Goal: Information Seeking & Learning: Find specific fact

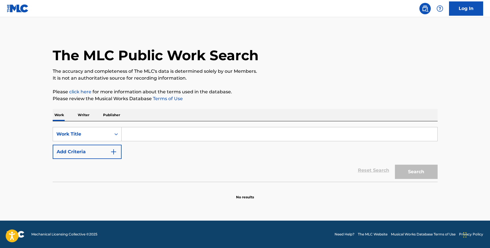
click at [144, 127] on div "Search Form" at bounding box center [280, 134] width 316 height 14
click at [144, 133] on input "Search Form" at bounding box center [280, 134] width 316 height 14
paste input "MONOGATARI SERIES OFF & MONSTER SEASON"
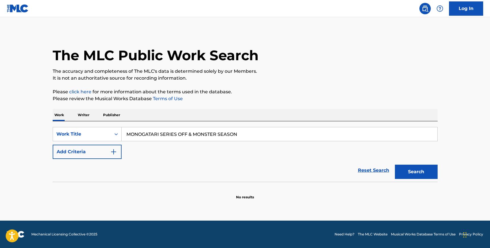
click at [422, 174] on button "Search" at bounding box center [416, 171] width 43 height 14
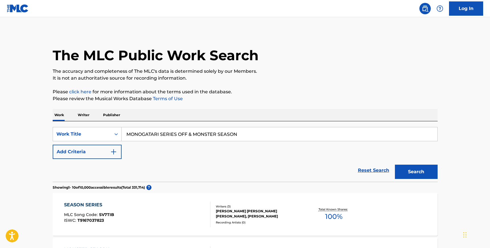
click at [144, 135] on input "MONOGATARI SERIES OFF & MONSTER SEASON" at bounding box center [280, 134] width 316 height 14
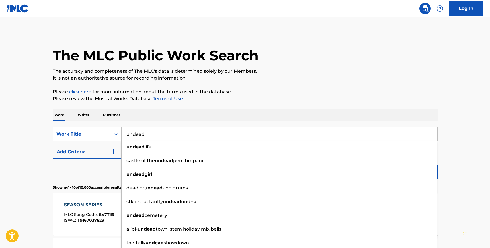
click at [291, 121] on div "SearchWithCriteriac841a79b-5627-47c4-834d-ede073c70251 Work Title undead undead…" at bounding box center [245, 151] width 385 height 60
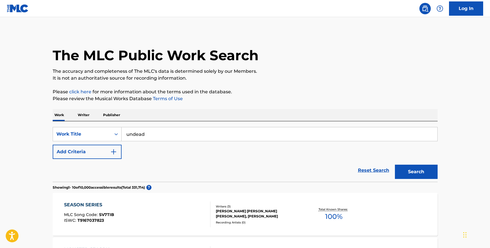
click at [426, 174] on button "Search" at bounding box center [416, 171] width 43 height 14
click at [144, 137] on input "undead" at bounding box center [280, 134] width 316 height 14
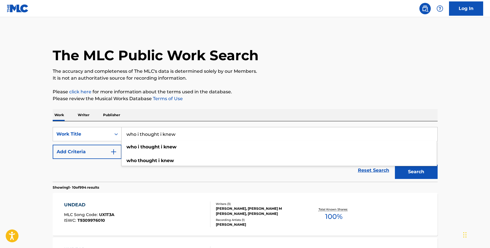
type input "who i thought i knew"
click at [197, 126] on div "SearchWithCriteriac841a79b-5627-47c4-834d-ede073c70251 Work Title who i thought…" at bounding box center [245, 151] width 385 height 60
click at [95, 155] on button "Add Criteria" at bounding box center [87, 151] width 69 height 14
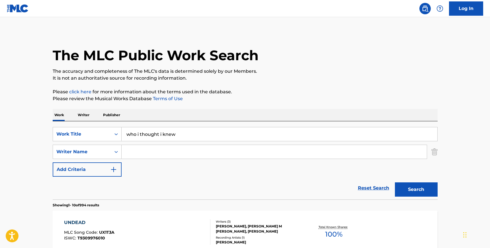
click at [146, 153] on input "Search Form" at bounding box center [274, 152] width 305 height 14
type input "skye"
click at [395, 182] on button "Search" at bounding box center [416, 189] width 43 height 14
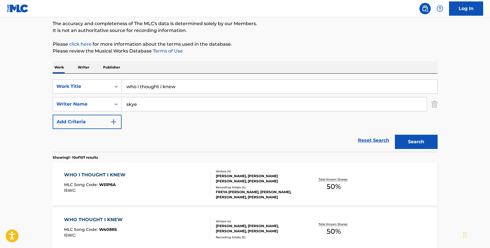
scroll to position [54, 0]
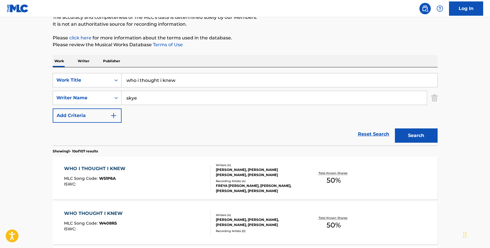
click at [186, 176] on div "WHO I THOUGHT I KNEW MLC Song Code : W51P6A ISWC :" at bounding box center [137, 178] width 146 height 26
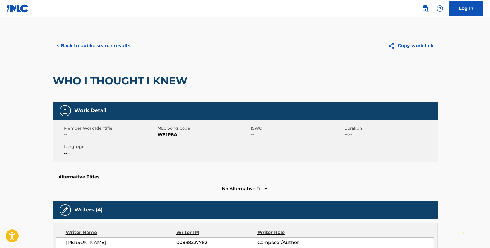
click at [166, 135] on span "W51P6A" at bounding box center [204, 134] width 92 height 7
copy span "W51P6A"
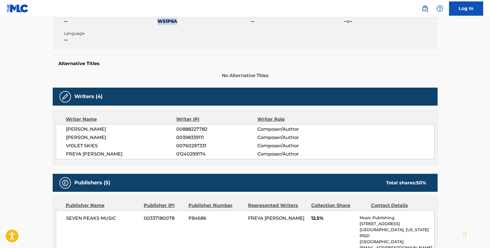
scroll to position [114, 0]
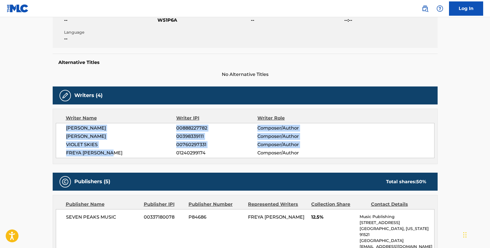
copy div "[PERSON_NAME] 00888227782 Composer/Author [PERSON_NAME] 00398339111 Composer/Au…"
drag, startPoint x: 67, startPoint y: 128, endPoint x: 113, endPoint y: 155, distance: 53.6
click at [113, 155] on div "[PERSON_NAME] 00888227782 Composer/Author [PERSON_NAME] 00398339111 Composer/Au…" at bounding box center [245, 140] width 379 height 35
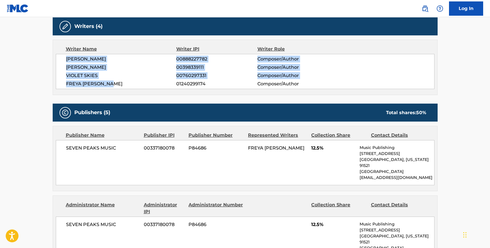
scroll to position [186, 0]
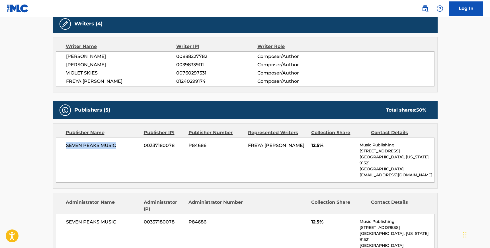
drag, startPoint x: 118, startPoint y: 143, endPoint x: 62, endPoint y: 146, distance: 56.5
click at [62, 146] on div "SEVEN PEAKS MUSIC 00337180078 P84686 [PERSON_NAME] 12.5% Music Publishing [STRE…" at bounding box center [245, 159] width 379 height 45
copy span "SEVEN PEAKS MUSIC"
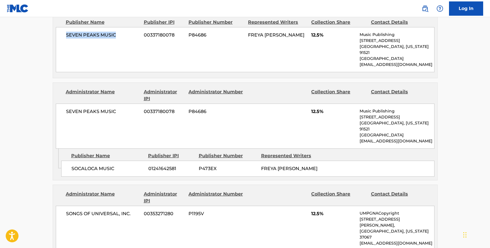
scroll to position [297, 0]
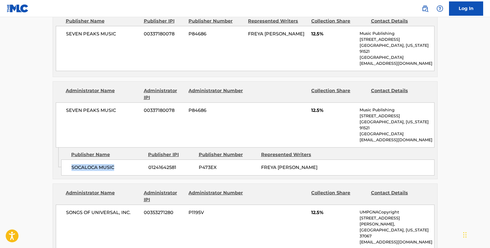
drag, startPoint x: 115, startPoint y: 153, endPoint x: 70, endPoint y: 153, distance: 45.3
click at [70, 159] on div "SOCALOCA MUSIC 01241642581 P473EX [PERSON_NAME]" at bounding box center [247, 167] width 373 height 16
copy span "SOCALOCA MUSIC"
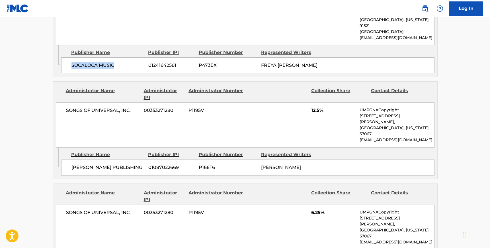
scroll to position [401, 0]
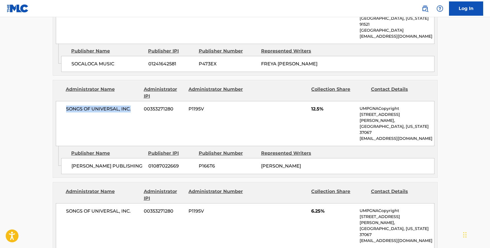
drag, startPoint x: 133, startPoint y: 93, endPoint x: 66, endPoint y: 96, distance: 67.3
click at [66, 105] on span "SONGS OF UNIVERSAL, INC." at bounding box center [103, 108] width 74 height 7
copy span "SONGS OF UNIVERSAL, INC."
drag, startPoint x: 148, startPoint y: 142, endPoint x: 72, endPoint y: 140, distance: 76.1
click at [72, 158] on div "[PERSON_NAME] PUBLISHING 01087022669 P166T6 [PERSON_NAME]" at bounding box center [247, 166] width 373 height 16
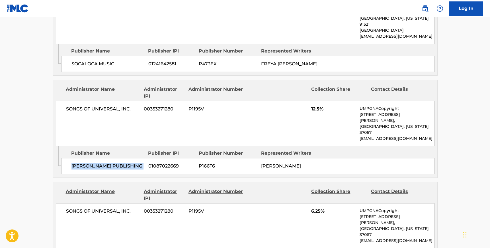
copy div "[PERSON_NAME] PUBLISHING"
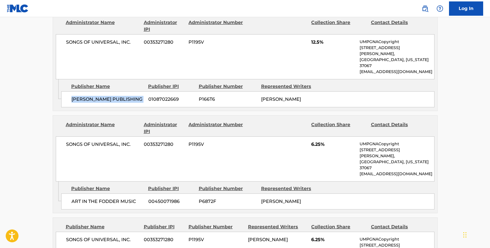
scroll to position [471, 0]
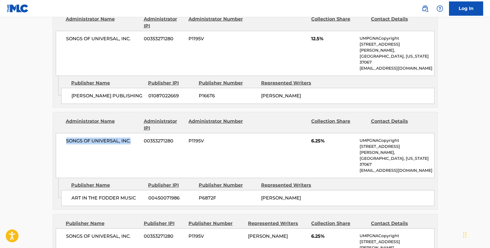
drag, startPoint x: 132, startPoint y: 123, endPoint x: 63, endPoint y: 123, distance: 68.4
click at [63, 133] on div "SONGS OF UNIVERSAL, INC. 00353271280 P1195V 6.25% UMPGNACopyright [STREET_ADDRE…" at bounding box center [245, 155] width 379 height 45
copy span "SONGS OF UNIVERSAL, INC."
drag, startPoint x: 138, startPoint y: 165, endPoint x: 71, endPoint y: 165, distance: 67.2
click at [71, 190] on div "ART IN THE FODDER MUSIC 00450071986 P6872F [PERSON_NAME]" at bounding box center [247, 198] width 373 height 16
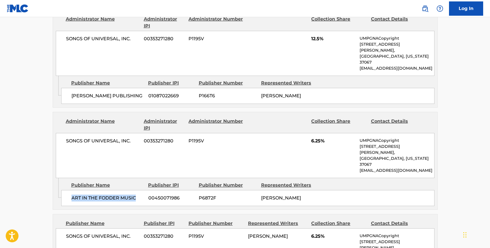
copy span "ART IN THE FODDER MUSIC"
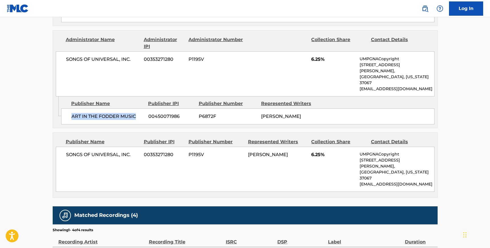
scroll to position [557, 0]
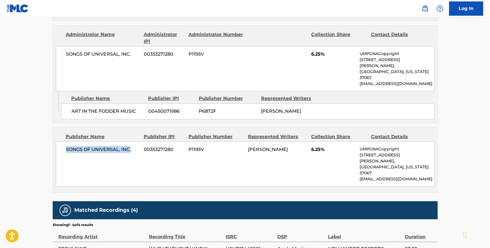
drag, startPoint x: 132, startPoint y: 124, endPoint x: 66, endPoint y: 123, distance: 65.5
click at [66, 146] on span "SONGS OF UNIVERSAL, INC." at bounding box center [103, 149] width 74 height 7
copy span "SONGS OF UNIVERSAL, INC."
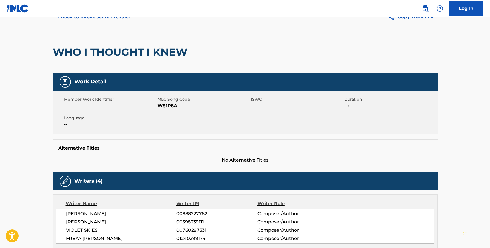
scroll to position [0, 0]
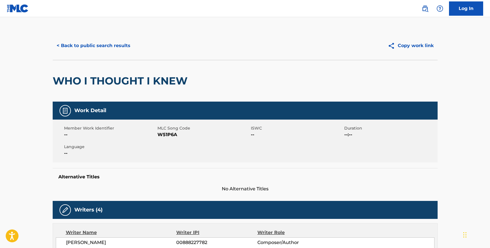
click at [75, 44] on button "< Back to public search results" at bounding box center [94, 45] width 82 height 14
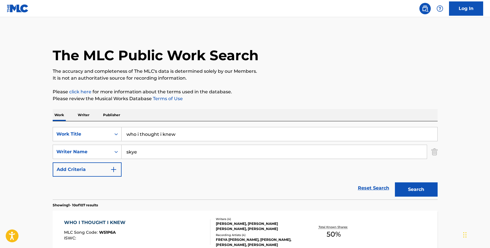
scroll to position [54, 0]
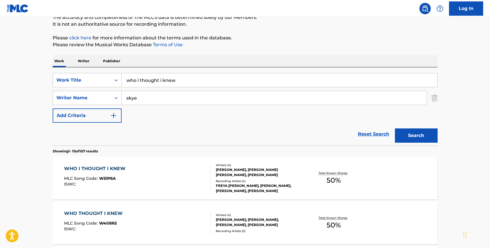
click at [172, 79] on input "who i thought i knew" at bounding box center [280, 80] width 316 height 14
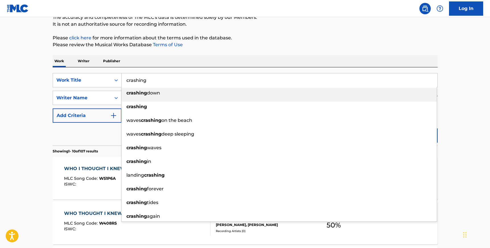
type input "crashing"
click at [156, 72] on div "SearchWithCriteriac841a79b-5627-47c4-834d-ede073c70251 Work Title crashing cras…" at bounding box center [245, 106] width 385 height 78
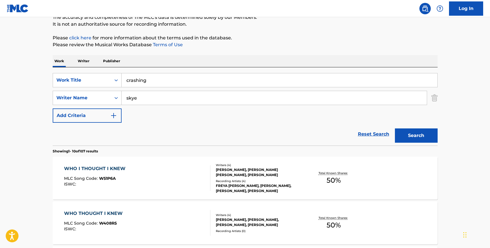
click at [150, 99] on input "skye" at bounding box center [274, 98] width 305 height 14
type input "[PERSON_NAME]"
click at [405, 138] on button "Search" at bounding box center [416, 135] width 43 height 14
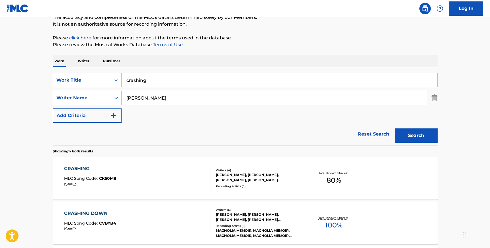
click at [190, 171] on div "CRASHING MLC Song Code : CK50M8 ISWC :" at bounding box center [137, 178] width 146 height 26
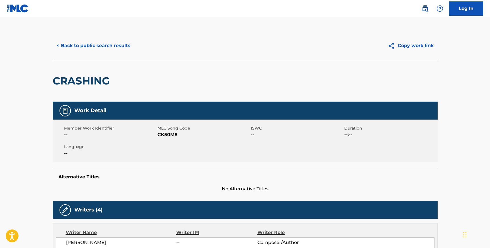
click at [166, 132] on span "CK50M8" at bounding box center [204, 134] width 92 height 7
copy span "CK50M8"
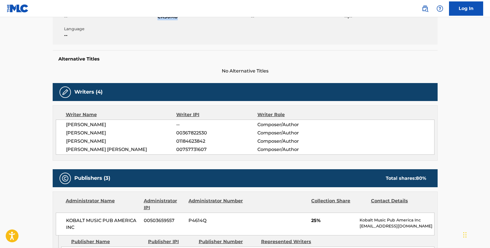
scroll to position [118, 0]
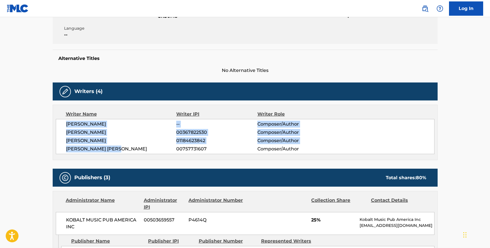
drag, startPoint x: 66, startPoint y: 124, endPoint x: 119, endPoint y: 152, distance: 59.8
click at [119, 152] on div "[PERSON_NAME] -- Composer/Author [PERSON_NAME] 00367822530 Composer/Author [PER…" at bounding box center [245, 136] width 379 height 35
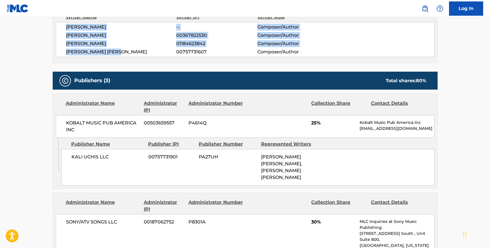
scroll to position [216, 0]
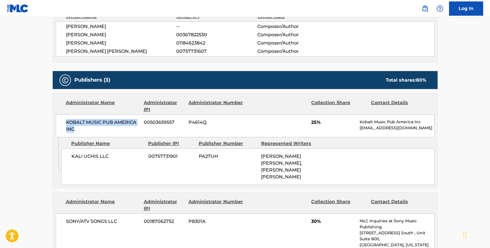
drag, startPoint x: 74, startPoint y: 128, endPoint x: 67, endPoint y: 122, distance: 9.3
click at [67, 122] on span "KOBALT MUSIC PUB AMERICA INC" at bounding box center [103, 126] width 74 height 14
drag, startPoint x: 108, startPoint y: 157, endPoint x: 72, endPoint y: 158, distance: 36.5
click at [72, 158] on span "KALI UCHIS LLC" at bounding box center [107, 156] width 73 height 7
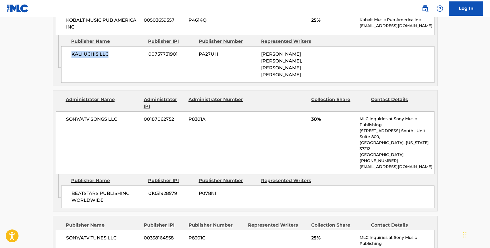
scroll to position [319, 0]
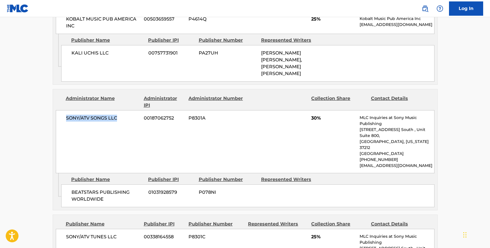
drag, startPoint x: 119, startPoint y: 104, endPoint x: 66, endPoint y: 104, distance: 53.0
click at [66, 115] on span "SONY/ATV SONGS LLC" at bounding box center [103, 118] width 74 height 7
drag, startPoint x: 104, startPoint y: 171, endPoint x: 71, endPoint y: 166, distance: 32.9
click at [71, 189] on span "BEATSTARS PUBLISHING WORLDWIDE" at bounding box center [107, 196] width 73 height 14
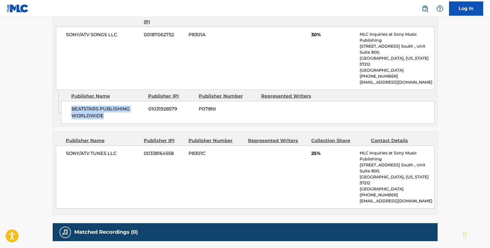
scroll to position [410, 0]
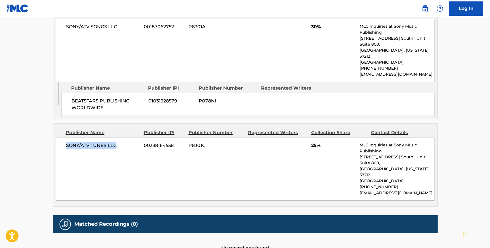
drag, startPoint x: 116, startPoint y: 116, endPoint x: 63, endPoint y: 118, distance: 53.0
click at [63, 137] on div "SONY/ATV TUNES LLC 00338164558 P8301C 25% MLC Inquiries at Sony Music Publishin…" at bounding box center [245, 168] width 379 height 63
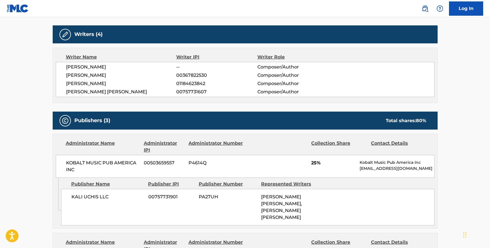
scroll to position [0, 0]
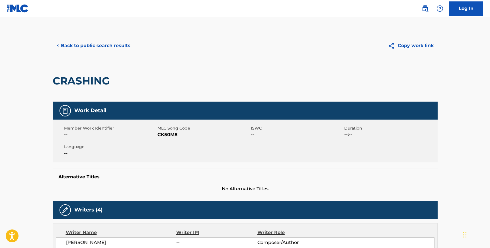
click at [87, 49] on button "< Back to public search results" at bounding box center [94, 45] width 82 height 14
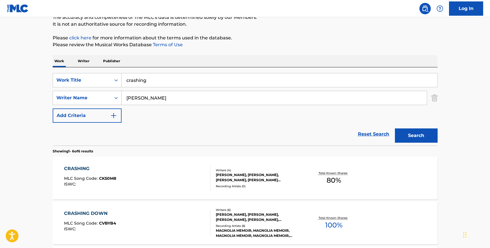
click at [148, 99] on input "[PERSON_NAME]" at bounding box center [274, 98] width 305 height 14
paste input "[PERSON_NAME]"
type input "[PERSON_NAME]"
click at [146, 81] on input "crashing" at bounding box center [280, 80] width 316 height 14
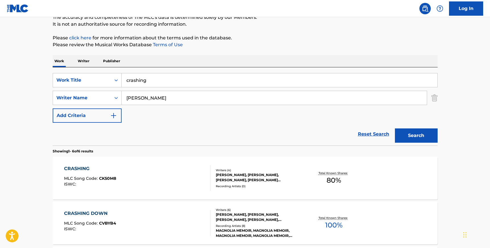
click at [146, 81] on input "crashing" at bounding box center [280, 80] width 316 height 14
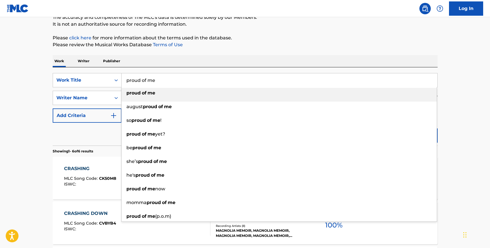
click at [161, 74] on input "proud of me" at bounding box center [280, 80] width 316 height 14
type input "proud of me"
click at [163, 72] on div "SearchWithCriteriac841a79b-5627-47c4-834d-ede073c70251 Work Title proud of me p…" at bounding box center [245, 106] width 385 height 78
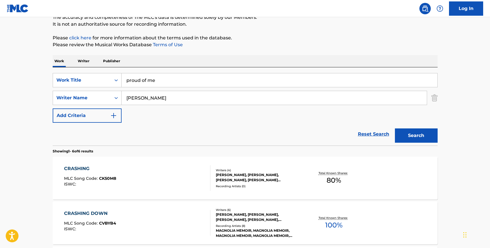
click at [413, 133] on button "Search" at bounding box center [416, 135] width 43 height 14
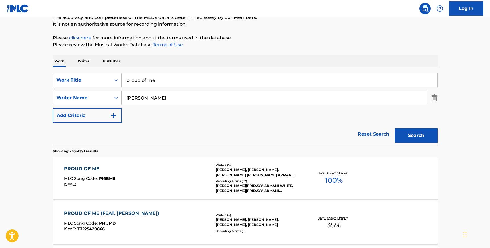
click at [203, 178] on div "PROUD OF ME MLC Song Code : PI6BM6 ISWC :" at bounding box center [137, 178] width 146 height 26
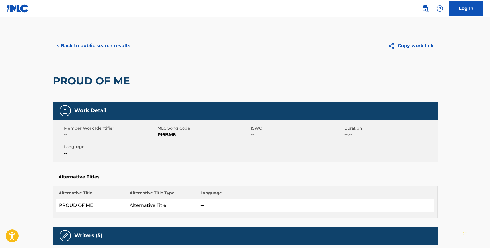
click at [167, 135] on span "PI6BM6" at bounding box center [204, 134] width 92 height 7
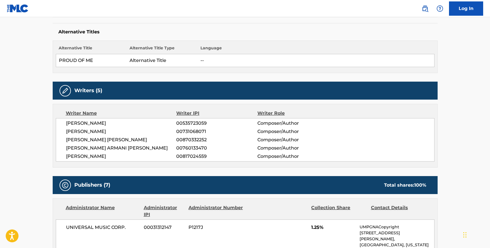
scroll to position [157, 0]
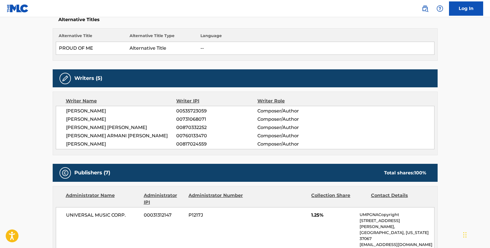
drag, startPoint x: 111, startPoint y: 142, endPoint x: 67, endPoint y: 111, distance: 53.8
click at [67, 111] on div "[PERSON_NAME] 00535723059 Composer/Author [PERSON_NAME] 00731068071 Composer/Au…" at bounding box center [245, 127] width 379 height 43
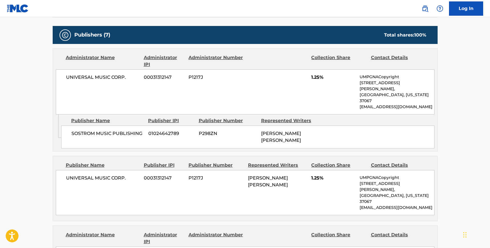
scroll to position [302, 0]
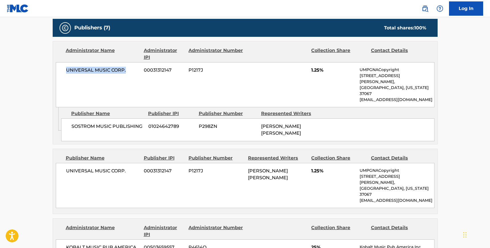
drag, startPoint x: 126, startPoint y: 71, endPoint x: 68, endPoint y: 72, distance: 58.4
click at [68, 72] on span "UNIVERSAL MUSIC CORP." at bounding box center [103, 70] width 74 height 7
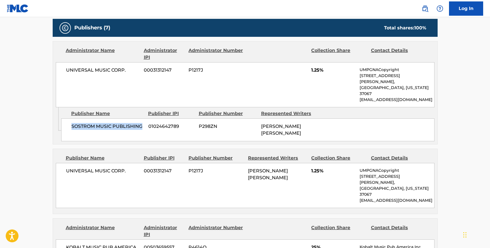
drag, startPoint x: 142, startPoint y: 114, endPoint x: 72, endPoint y: 113, distance: 69.5
click at [72, 123] on span "SOSTROM MUSIC PUBLISHING" at bounding box center [107, 126] width 73 height 7
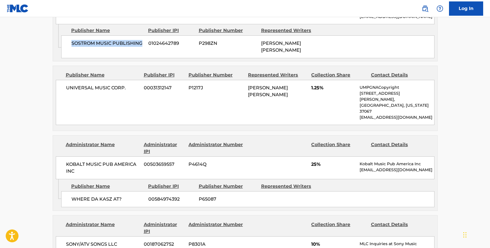
scroll to position [385, 0]
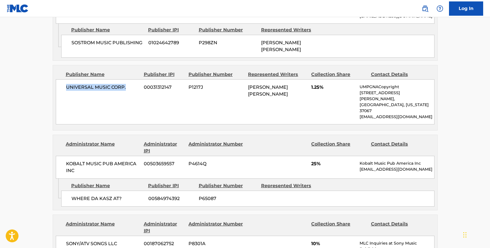
drag, startPoint x: 128, startPoint y: 74, endPoint x: 67, endPoint y: 73, distance: 61.0
click at [67, 84] on span "UNIVERSAL MUSIC CORP." at bounding box center [103, 87] width 74 height 7
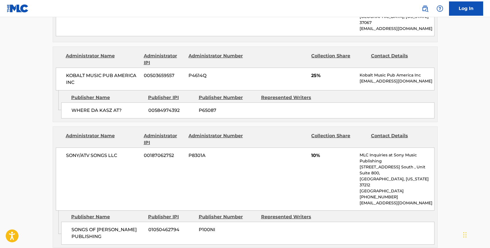
scroll to position [474, 0]
click at [72, 71] on span "KOBALT MUSIC PUB AMERICA INC" at bounding box center [103, 78] width 74 height 14
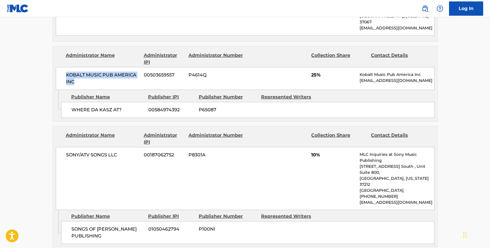
drag, startPoint x: 74, startPoint y: 56, endPoint x: 66, endPoint y: 52, distance: 8.9
click at [66, 71] on span "KOBALT MUSIC PUB AMERICA INC" at bounding box center [103, 78] width 74 height 14
drag, startPoint x: 125, startPoint y: 84, endPoint x: 71, endPoint y: 84, distance: 53.6
click at [71, 106] on span "WHERE DA KASZ AT?" at bounding box center [107, 109] width 73 height 7
drag, startPoint x: 117, startPoint y: 129, endPoint x: 66, endPoint y: 128, distance: 51.6
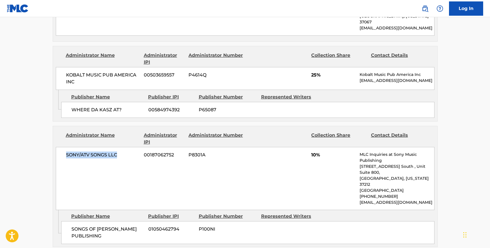
click at [66, 151] on span "SONY/ATV SONGS LLC" at bounding box center [103, 154] width 74 height 7
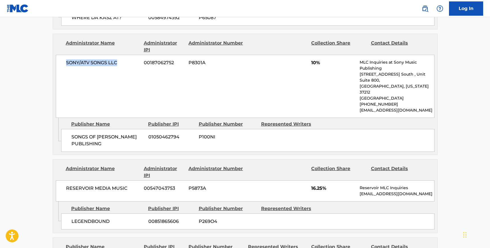
scroll to position [567, 0]
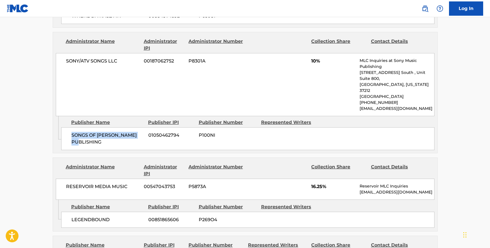
drag, startPoint x: 101, startPoint y: 105, endPoint x: 71, endPoint y: 98, distance: 30.6
click at [71, 132] on span "SONGS OF [PERSON_NAME] PUBLISHING" at bounding box center [107, 139] width 73 height 14
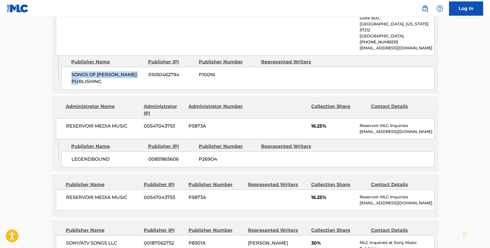
scroll to position [641, 0]
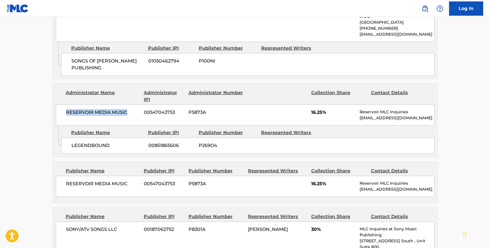
drag, startPoint x: 129, startPoint y: 77, endPoint x: 64, endPoint y: 75, distance: 65.8
click at [64, 104] on div "RESERVOIR MEDIA MUSIC 00547043753 P5873A 16.25% Reservoir MLC Inquiries [EMAIL_…" at bounding box center [245, 114] width 379 height 21
drag, startPoint x: 110, startPoint y: 109, endPoint x: 71, endPoint y: 107, distance: 38.2
click at [71, 142] on span "LEGENDBOUND" at bounding box center [107, 145] width 73 height 7
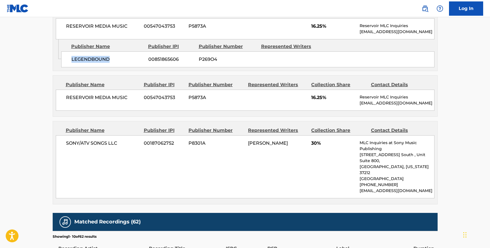
scroll to position [728, 0]
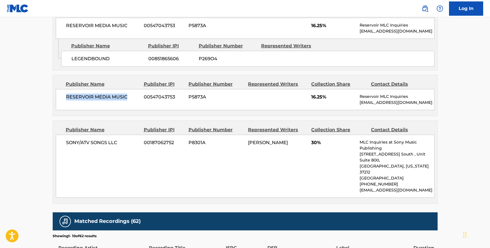
drag, startPoint x: 128, startPoint y: 58, endPoint x: 65, endPoint y: 58, distance: 63.0
click at [65, 89] on div "RESERVOIR MEDIA MUSIC 00547043753 P5873A 16.25% Reservoir MLC Inquiries [EMAIL_…" at bounding box center [245, 99] width 379 height 21
drag, startPoint x: 119, startPoint y: 104, endPoint x: 67, endPoint y: 103, distance: 52.4
click at [67, 139] on span "SONY/ATV SONGS LLC" at bounding box center [103, 142] width 74 height 7
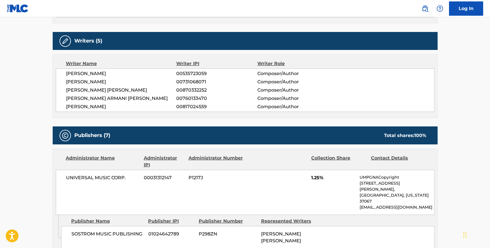
scroll to position [193, 0]
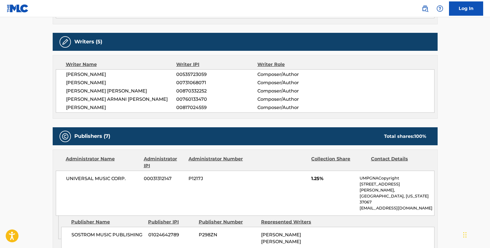
drag, startPoint x: 110, startPoint y: 107, endPoint x: 88, endPoint y: 108, distance: 21.9
click at [88, 108] on span "[PERSON_NAME]" at bounding box center [121, 107] width 111 height 7
